Goal: Task Accomplishment & Management: Use online tool/utility

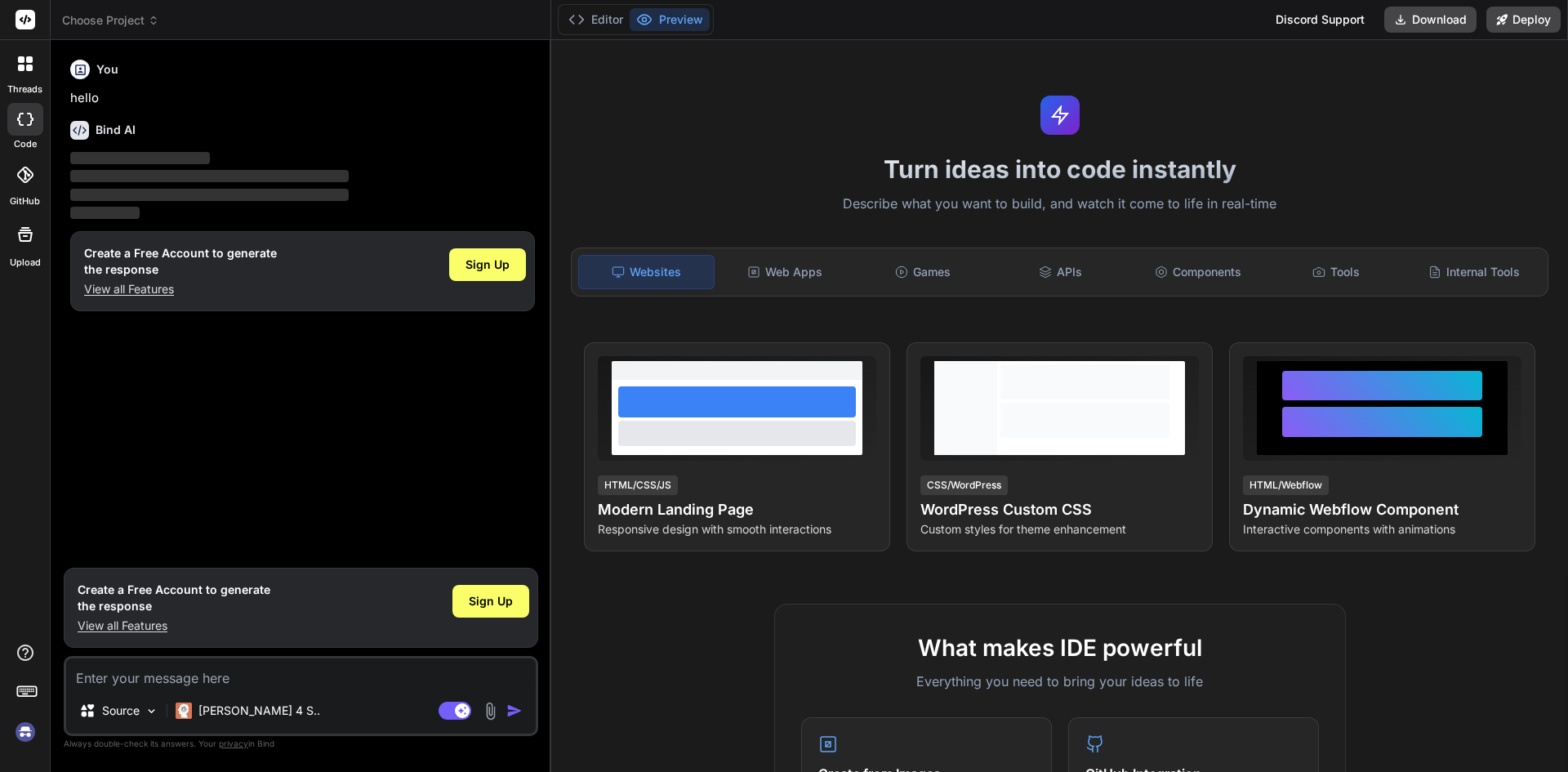
type textarea "x"
click at [173, 670] on textarea at bounding box center [301, 673] width 469 height 29
type textarea "s"
type textarea "x"
type textarea "sg"
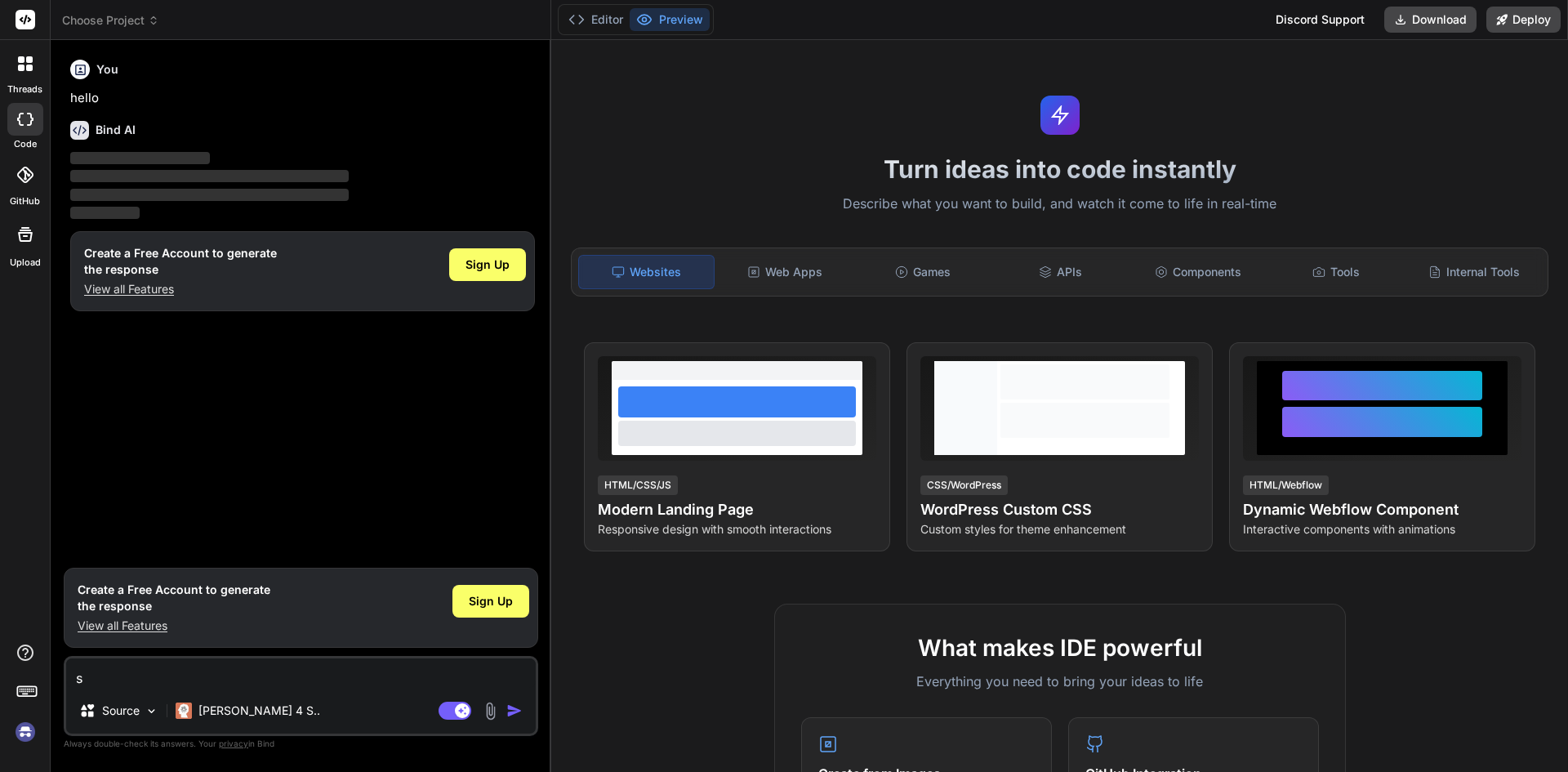
type textarea "x"
type textarea "sgdf"
type textarea "x"
type textarea "sgdfh"
type textarea "x"
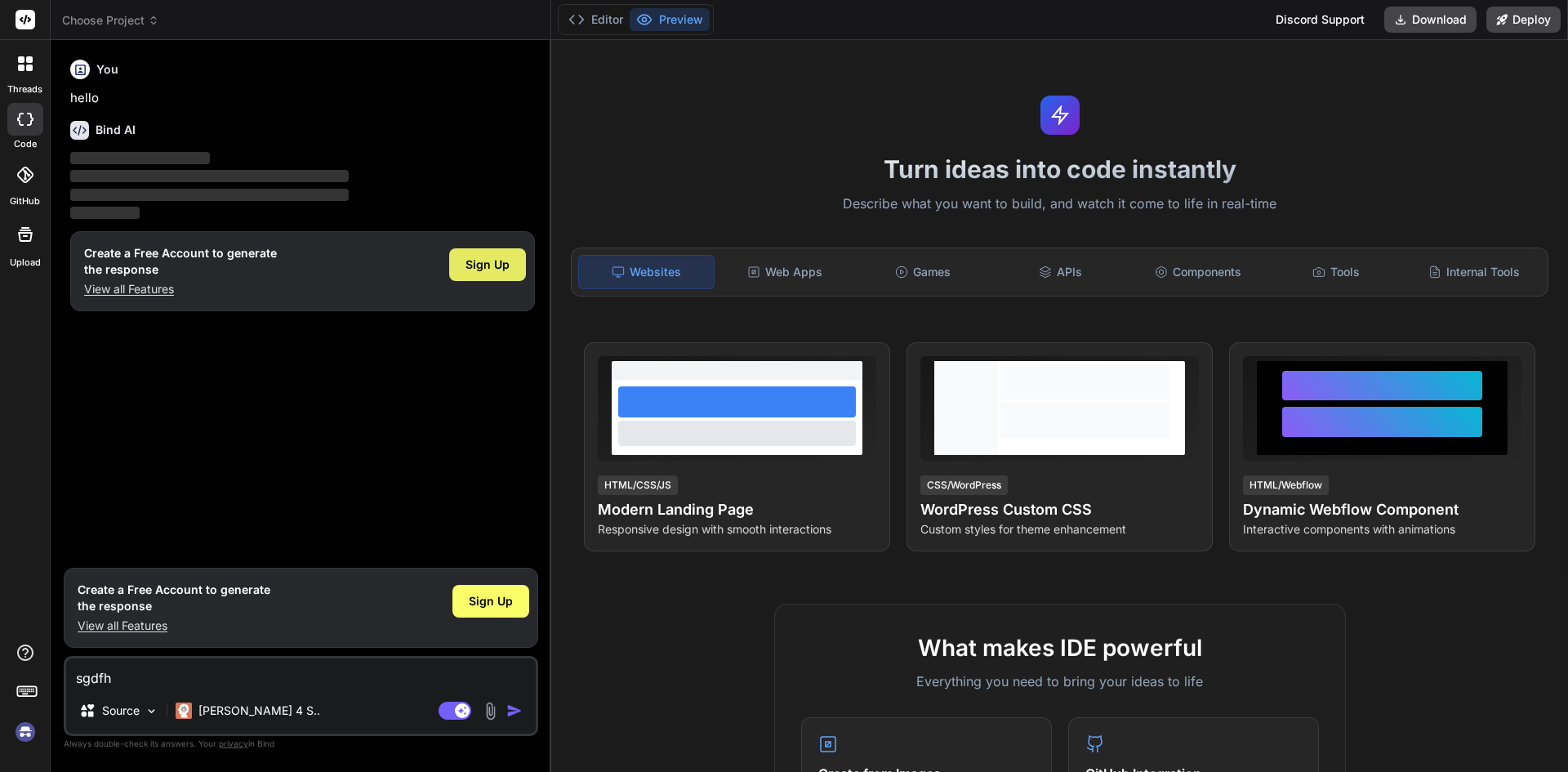
type textarea "sgdfh"
click at [496, 268] on span "Sign Up" at bounding box center [487, 265] width 44 height 16
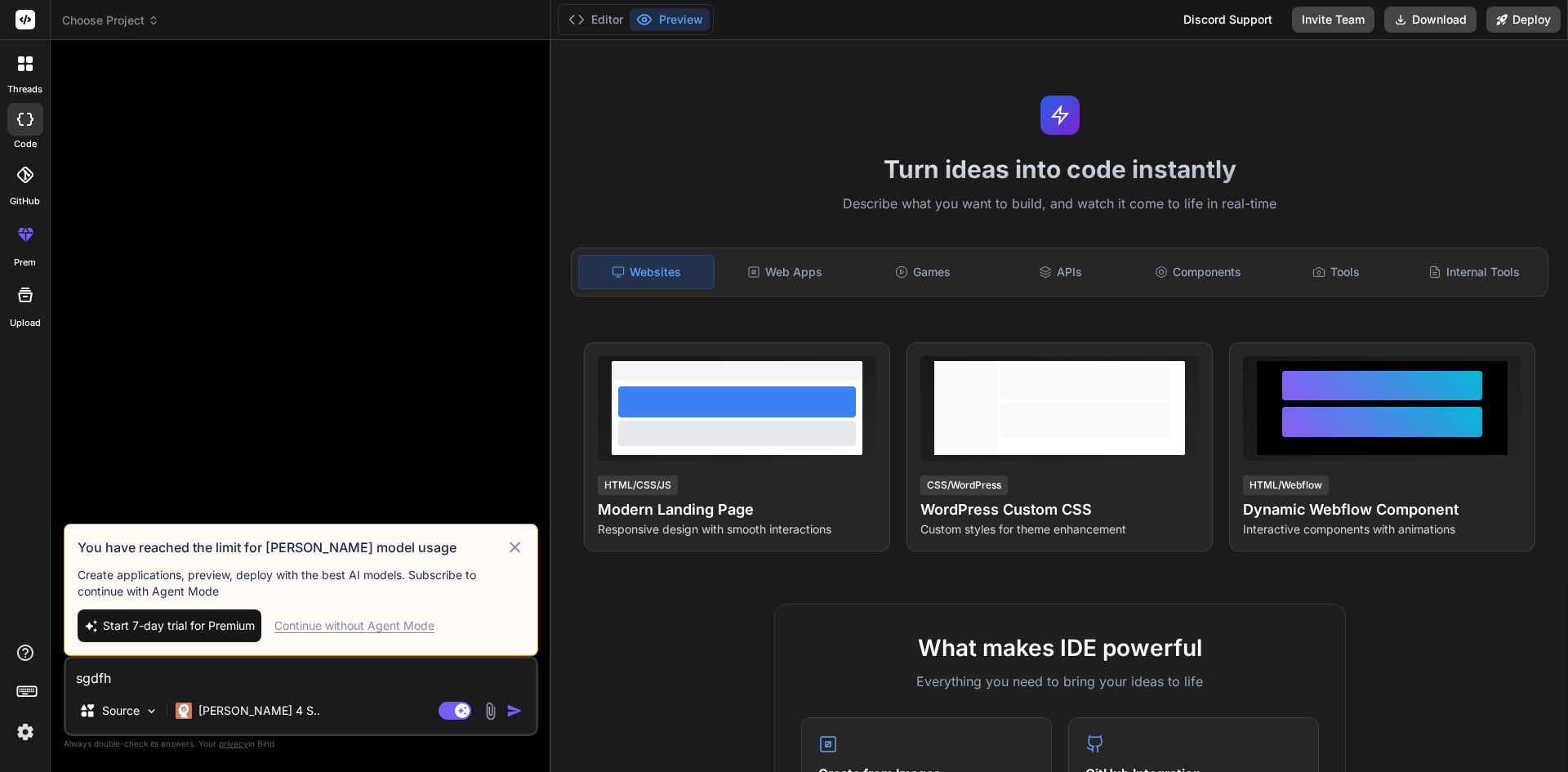
drag, startPoint x: 134, startPoint y: 683, endPoint x: 34, endPoint y: 679, distance: 100.1
click at [34, 679] on div "threads code GitHub prem Upload Choose Project Created with Pixso. Bind AI Web …" at bounding box center [784, 386] width 1568 height 772
click at [361, 626] on div "Continue without Agent Mode" at bounding box center [354, 626] width 160 height 16
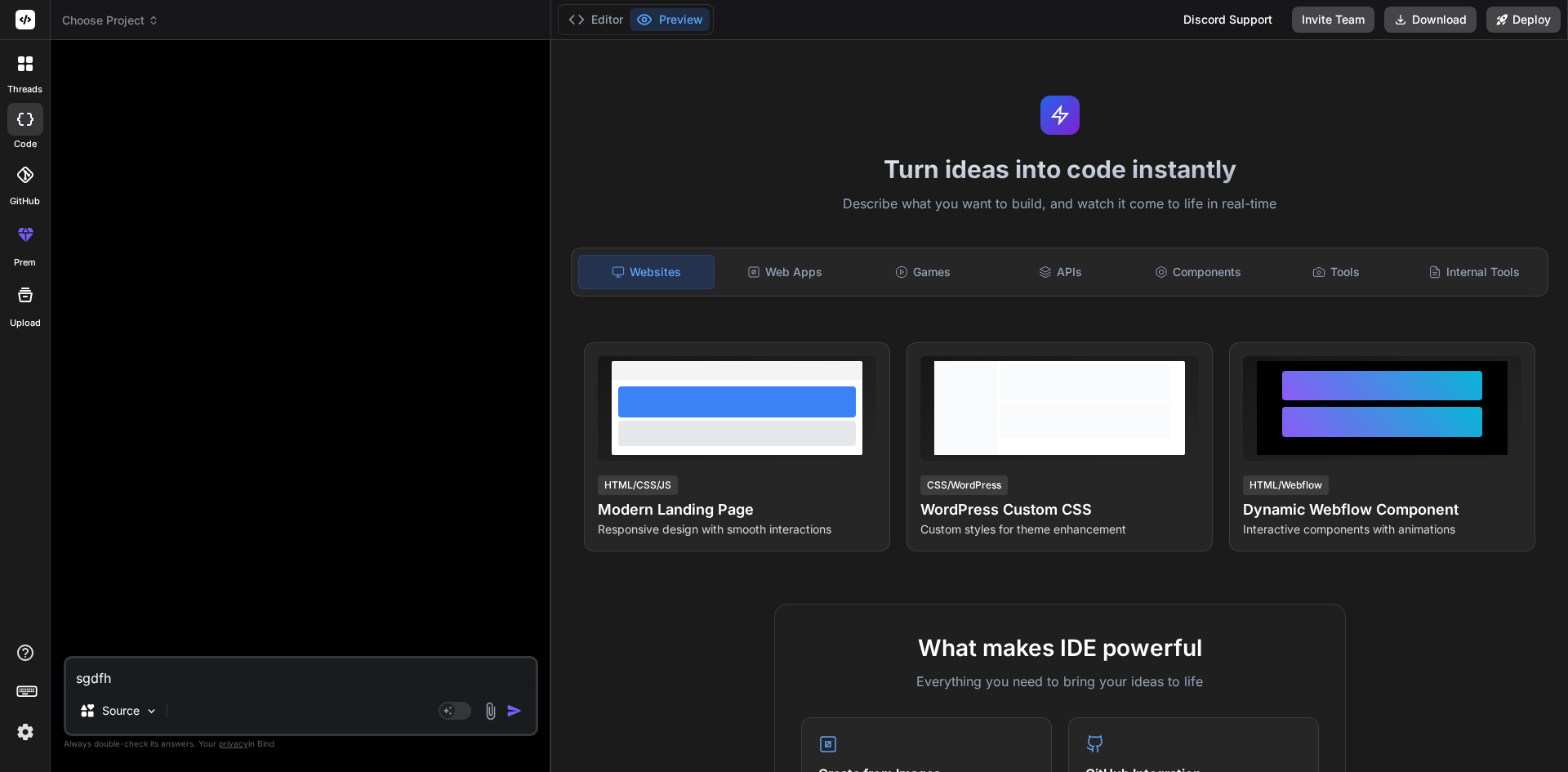
type textarea "x"
drag, startPoint x: 140, startPoint y: 676, endPoint x: 48, endPoint y: 680, distance: 92.1
click at [48, 680] on div "threads code GitHub prem Upload Choose Project Created with Pixso. Bind AI Web …" at bounding box center [784, 386] width 1568 height 772
type textarea "x"
type textarea "d"
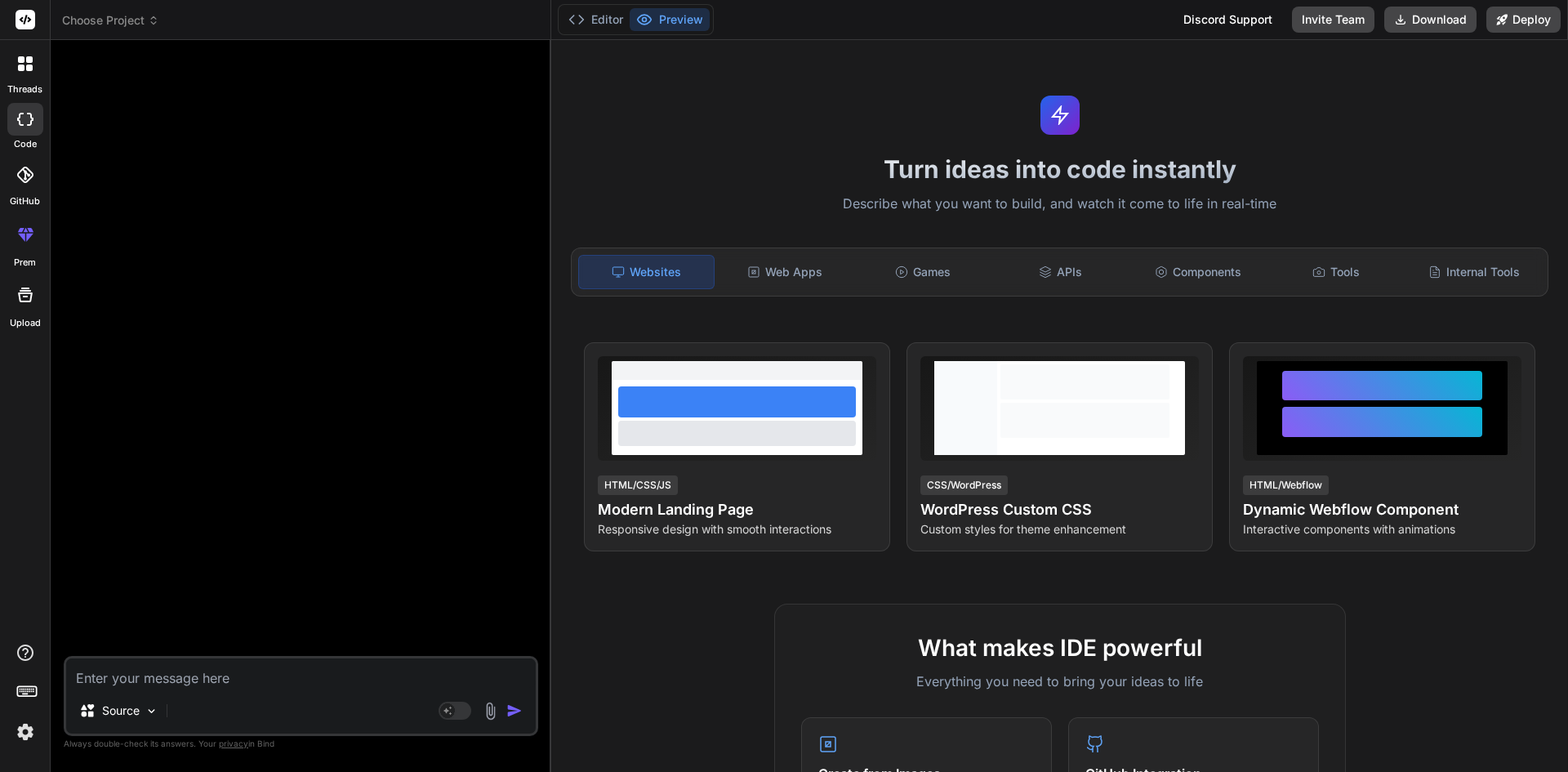
type textarea "x"
type textarea "dh"
type textarea "x"
type textarea "dhfg"
type textarea "x"
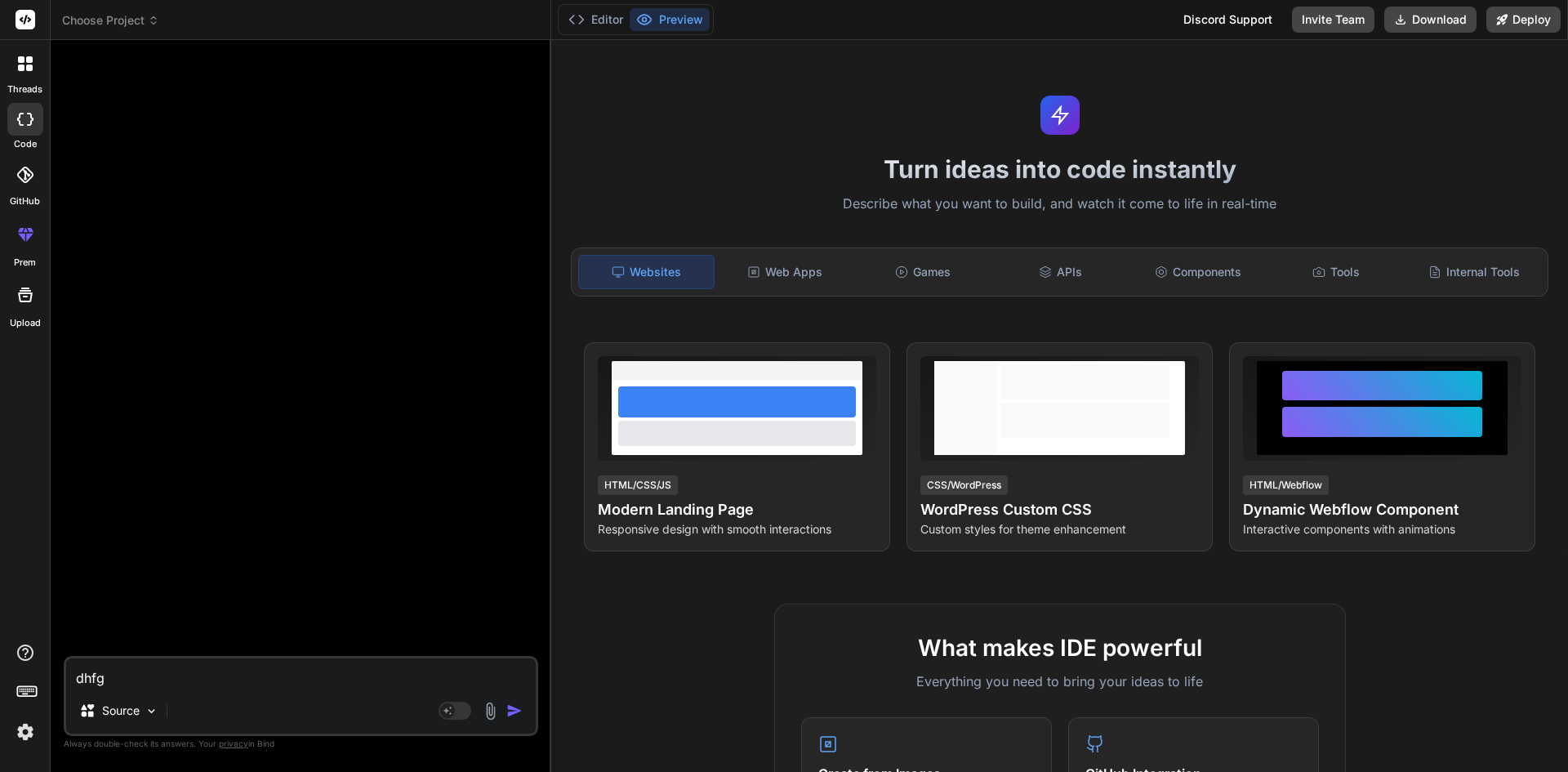
type textarea "dhfgj"
type textarea "x"
drag, startPoint x: 143, startPoint y: 680, endPoint x: 39, endPoint y: 680, distance: 104.0
click at [39, 680] on div "threads code GitHub prem Upload Choose Project Created with Pixso. Bind AI Web …" at bounding box center [784, 386] width 1568 height 772
type textarea "x"
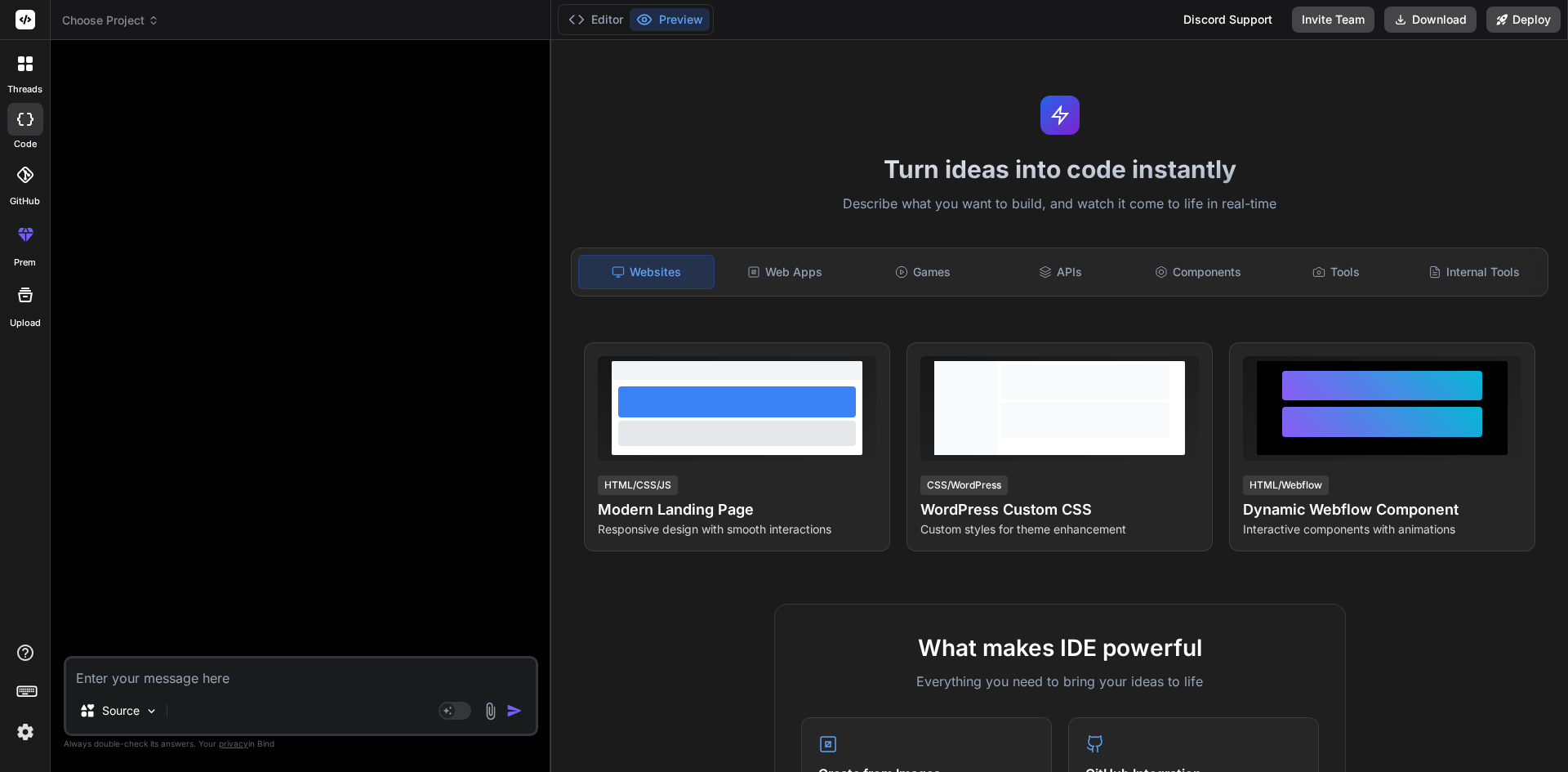
click at [188, 672] on textarea at bounding box center [301, 673] width 469 height 29
paste textarea "USE [ResignationSurvey] GO /****** Object: StoredProcedure [dbo].[Usp_InsertNoD…"
type textarea "USE [ResignationSurvey] GO /****** Object: StoredProcedure [dbo].[Usp_InsertNoD…"
type textarea "x"
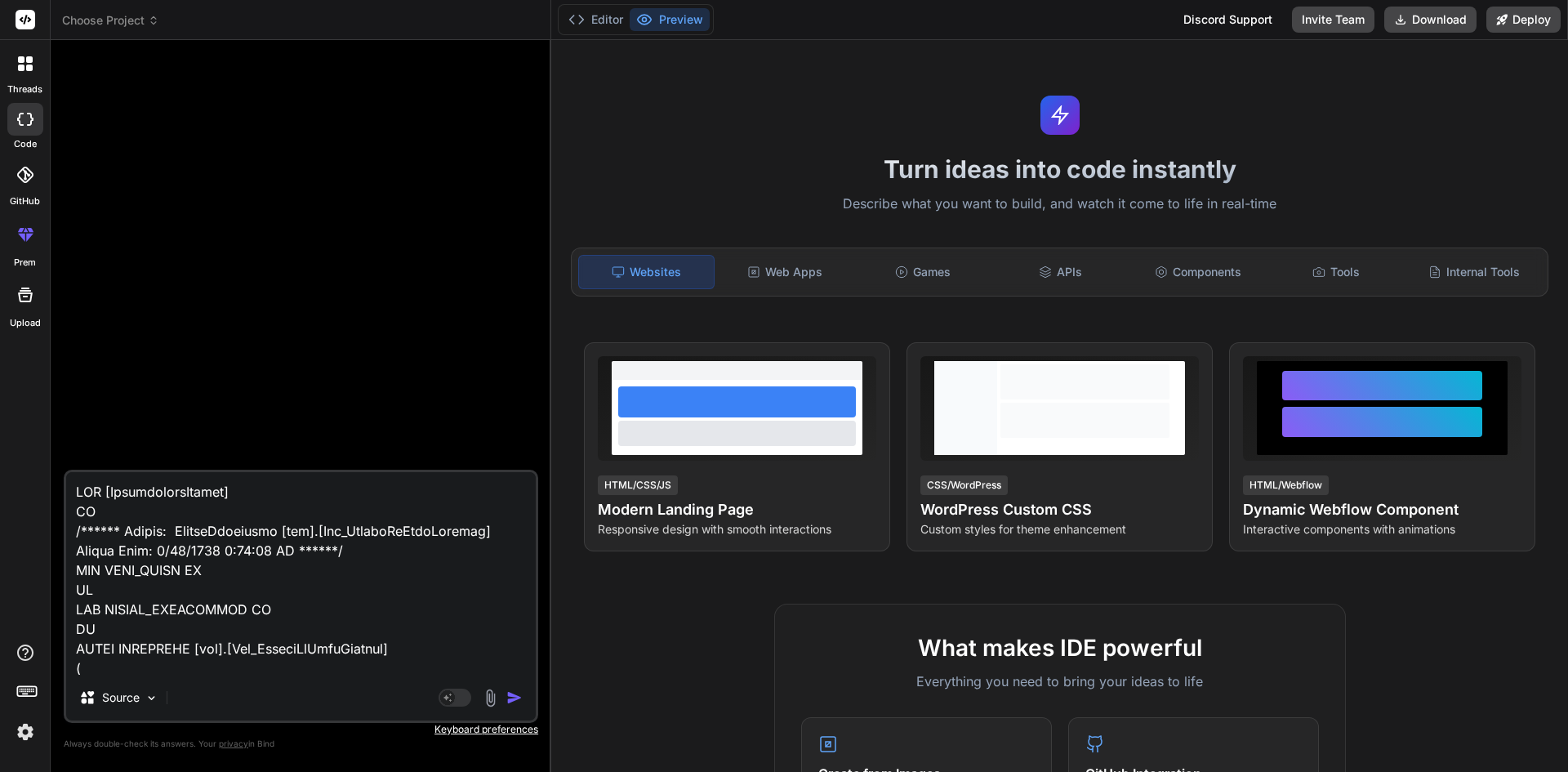
scroll to position [31446, 0]
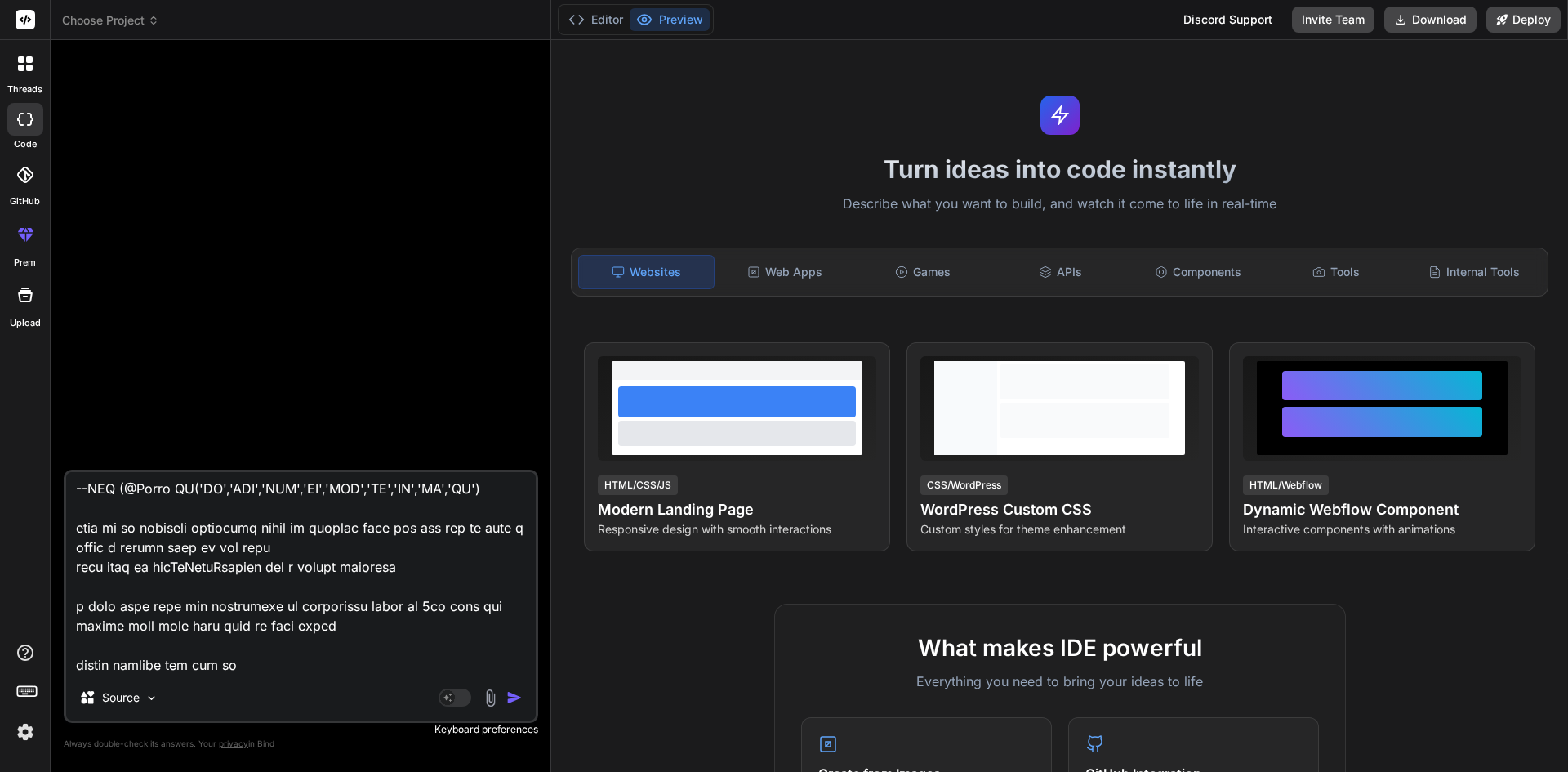
type textarea "USE [ResignationSurvey] GO /****** Object: StoredProcedure [dbo].[Usp_InsertNoD…"
click at [515, 698] on img "button" at bounding box center [515, 698] width 16 height 16
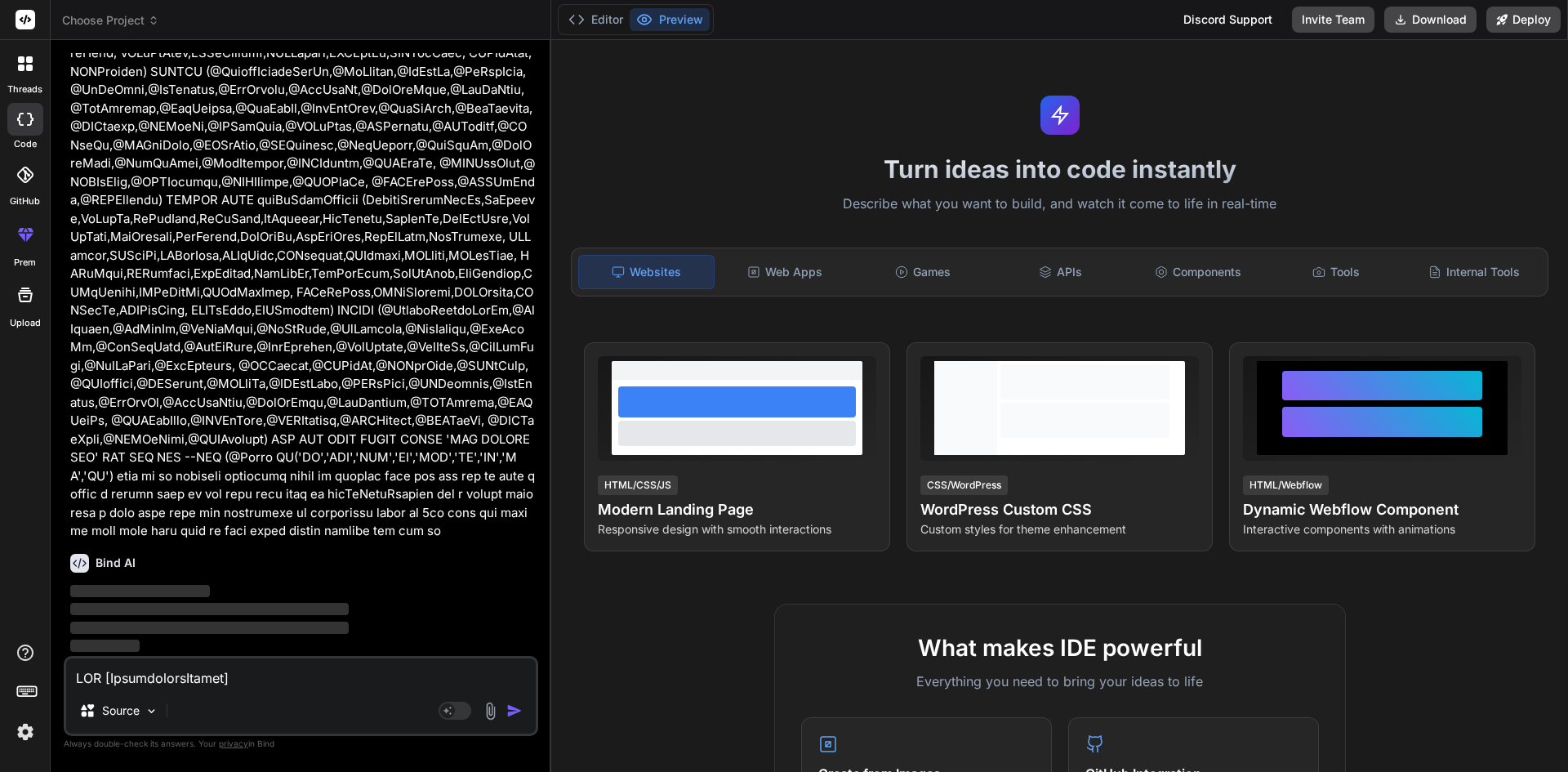
scroll to position [14288, 0]
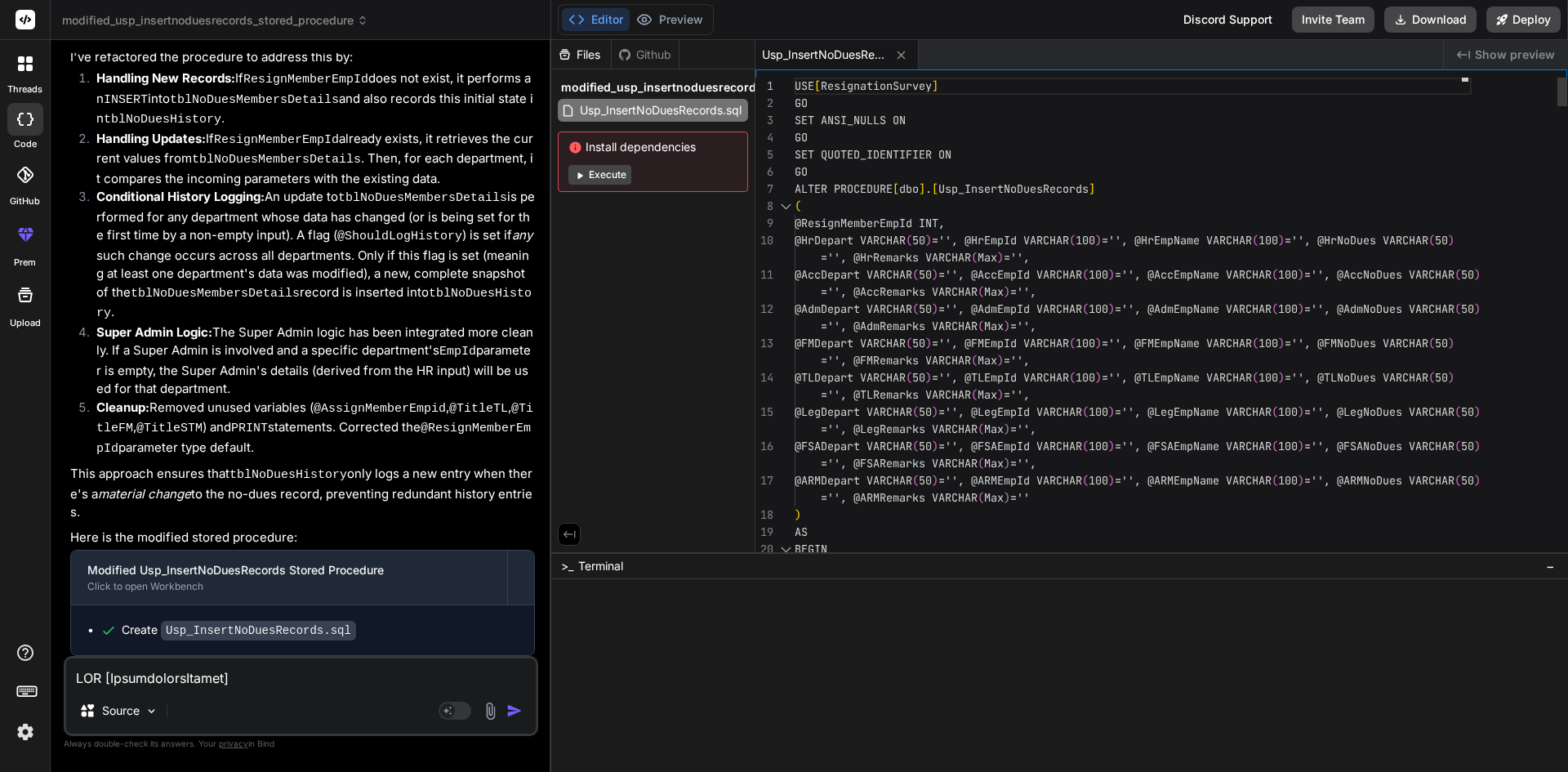
type textarea "x"
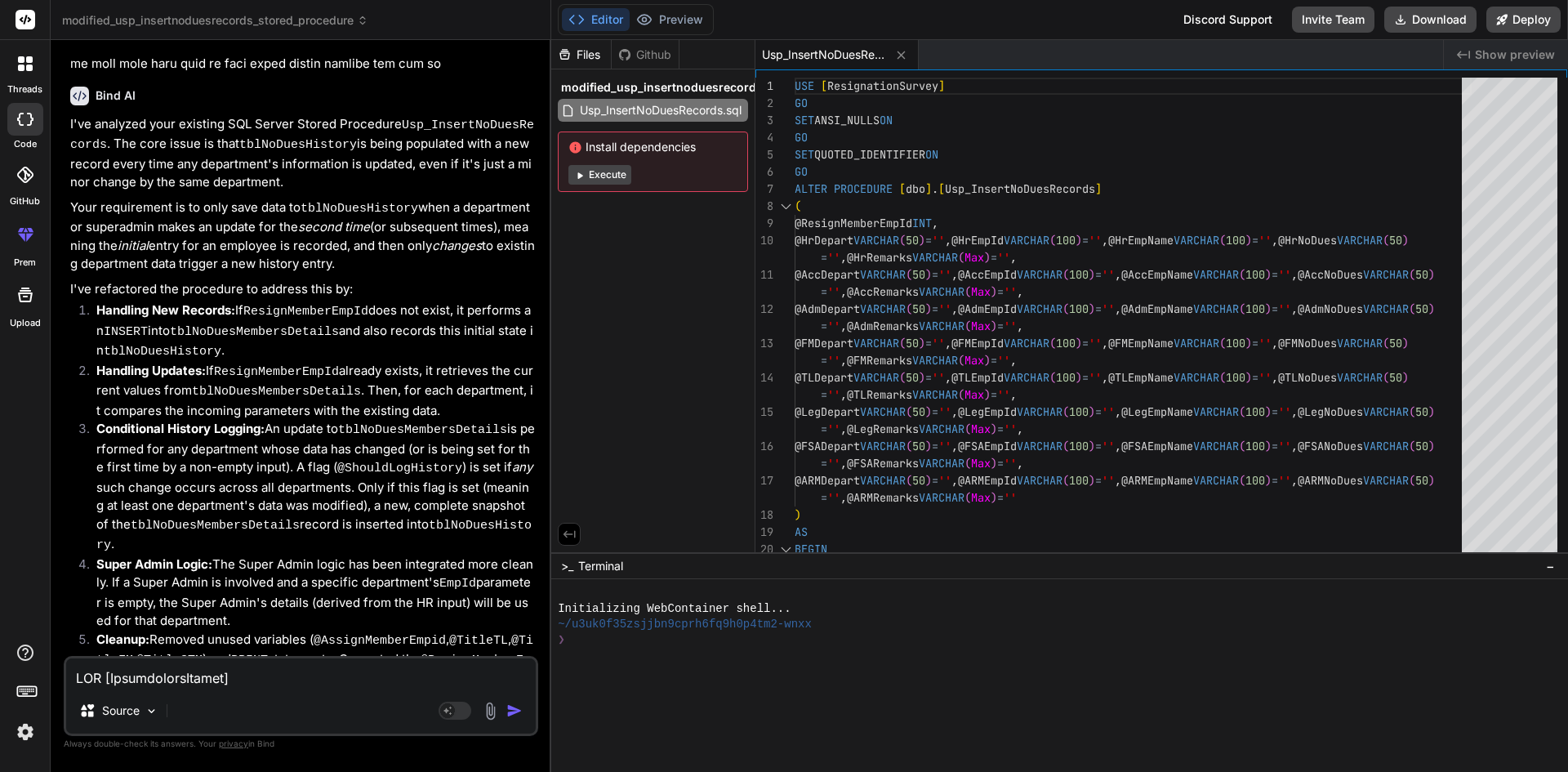
scroll to position [13308, 0]
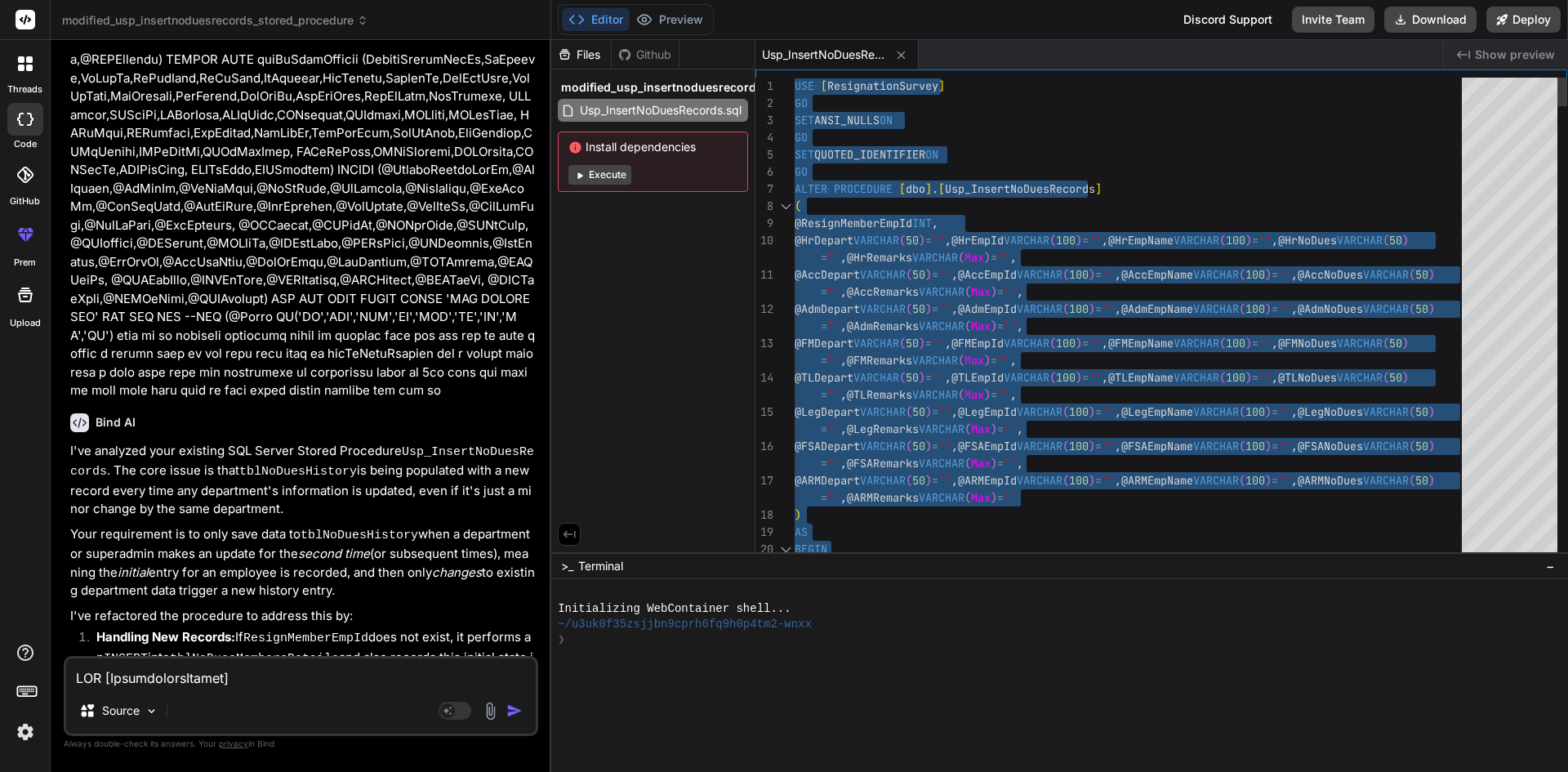
type textarea "USE [ResignationSurvey] GO SET ANSI_NULLS ON GO SET QUOTED_IDENTIFIER ON GO ALT…"
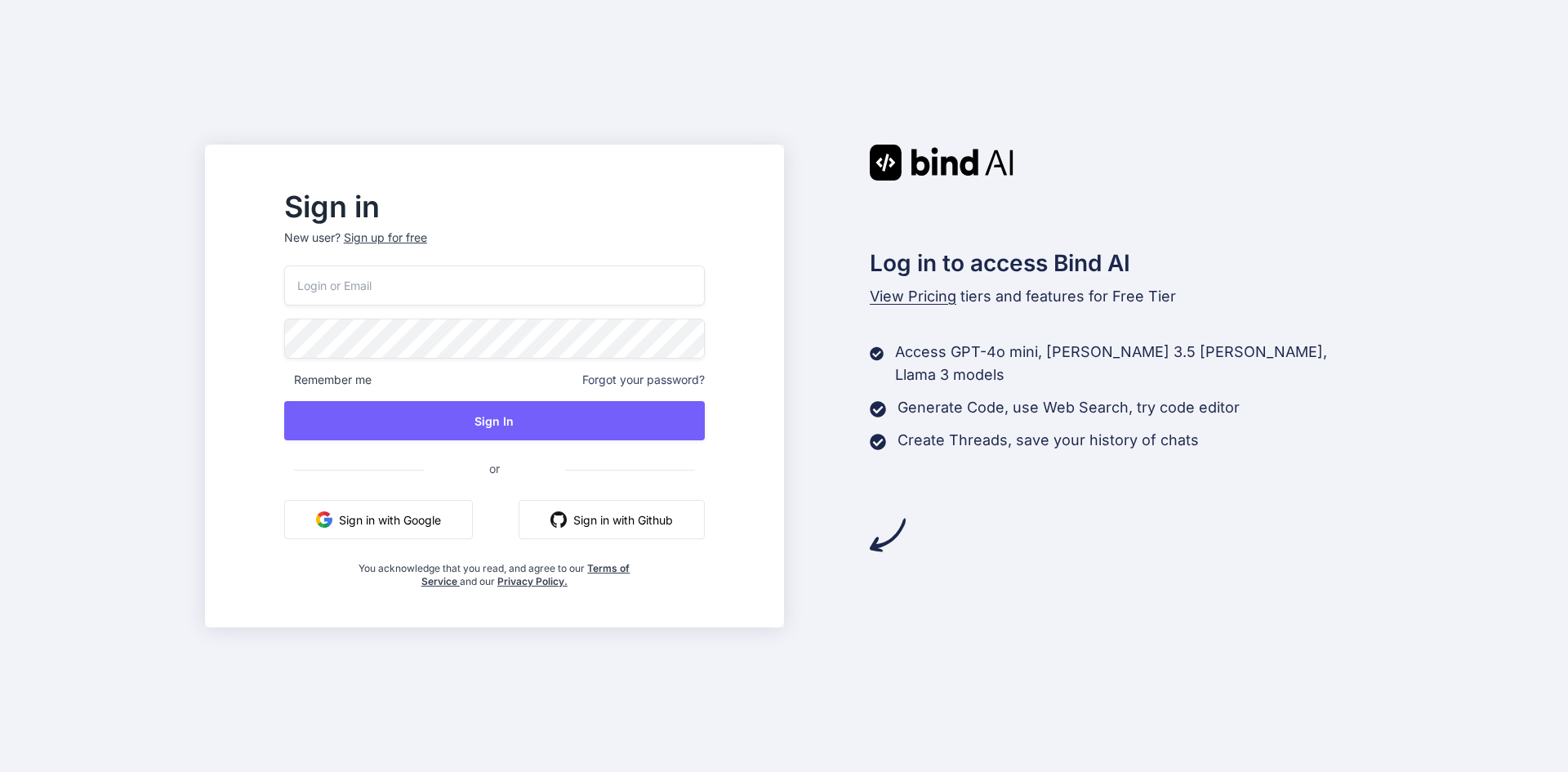
click at [419, 288] on input "email" at bounding box center [495, 285] width 420 height 40
paste input "[EMAIL_ADDRESS][DOMAIN_NAME]"
type input "[EMAIL_ADDRESS][DOMAIN_NAME]"
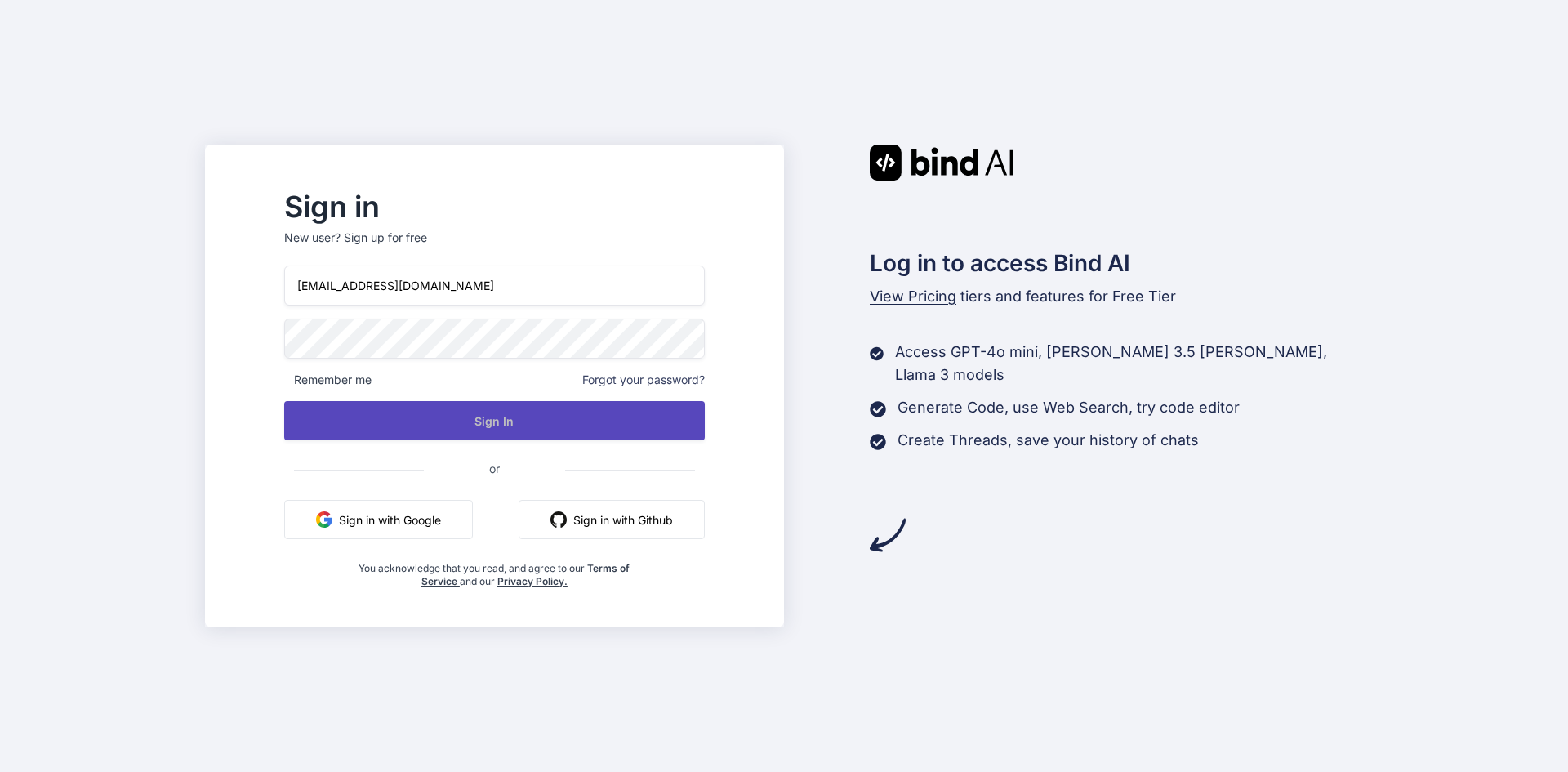
click at [472, 433] on button "Sign In" at bounding box center [495, 420] width 420 height 39
